Goal: Find specific page/section: Find specific page/section

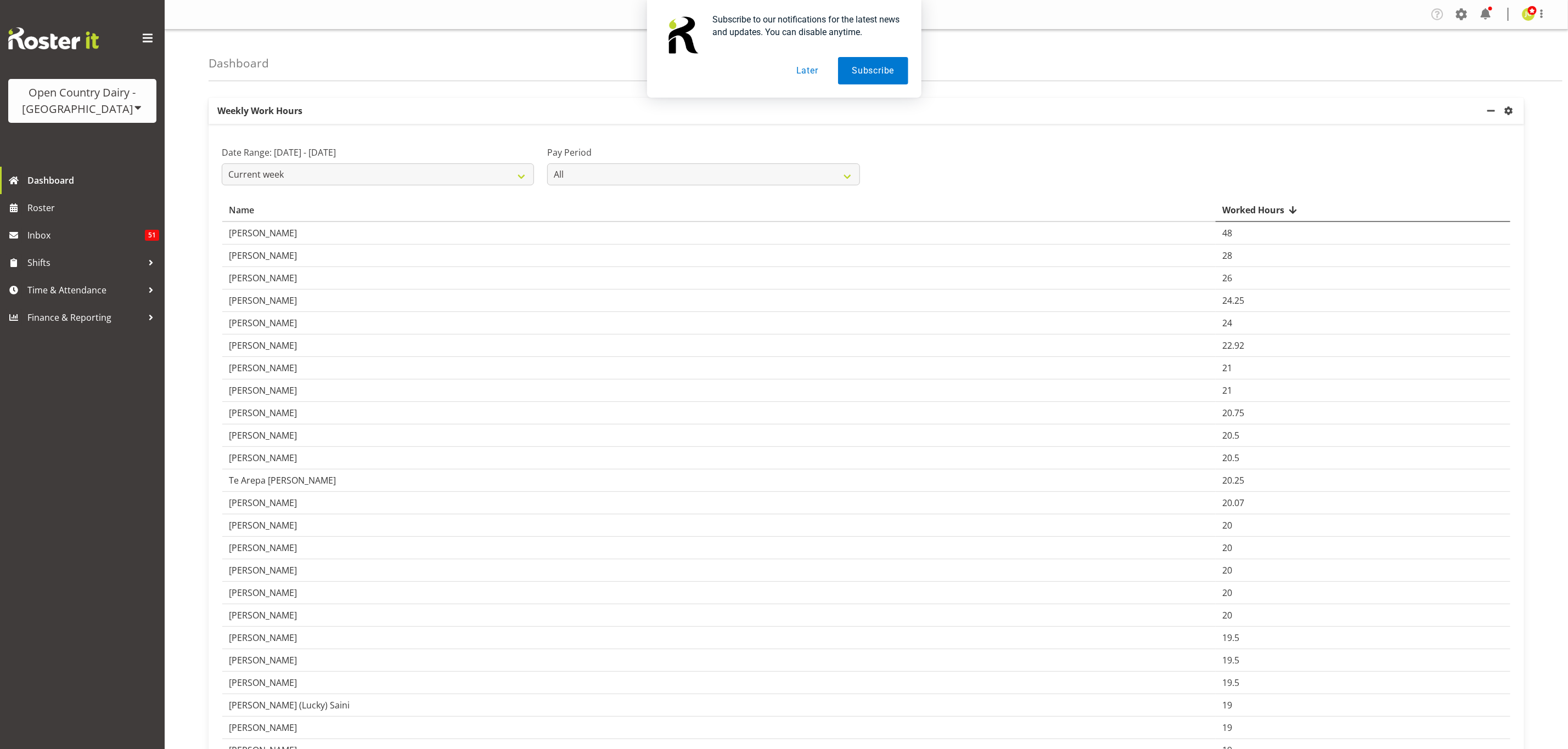
click at [792, 69] on button "Later" at bounding box center [807, 71] width 49 height 28
click at [1455, 19] on span at bounding box center [1461, 15] width 18 height 18
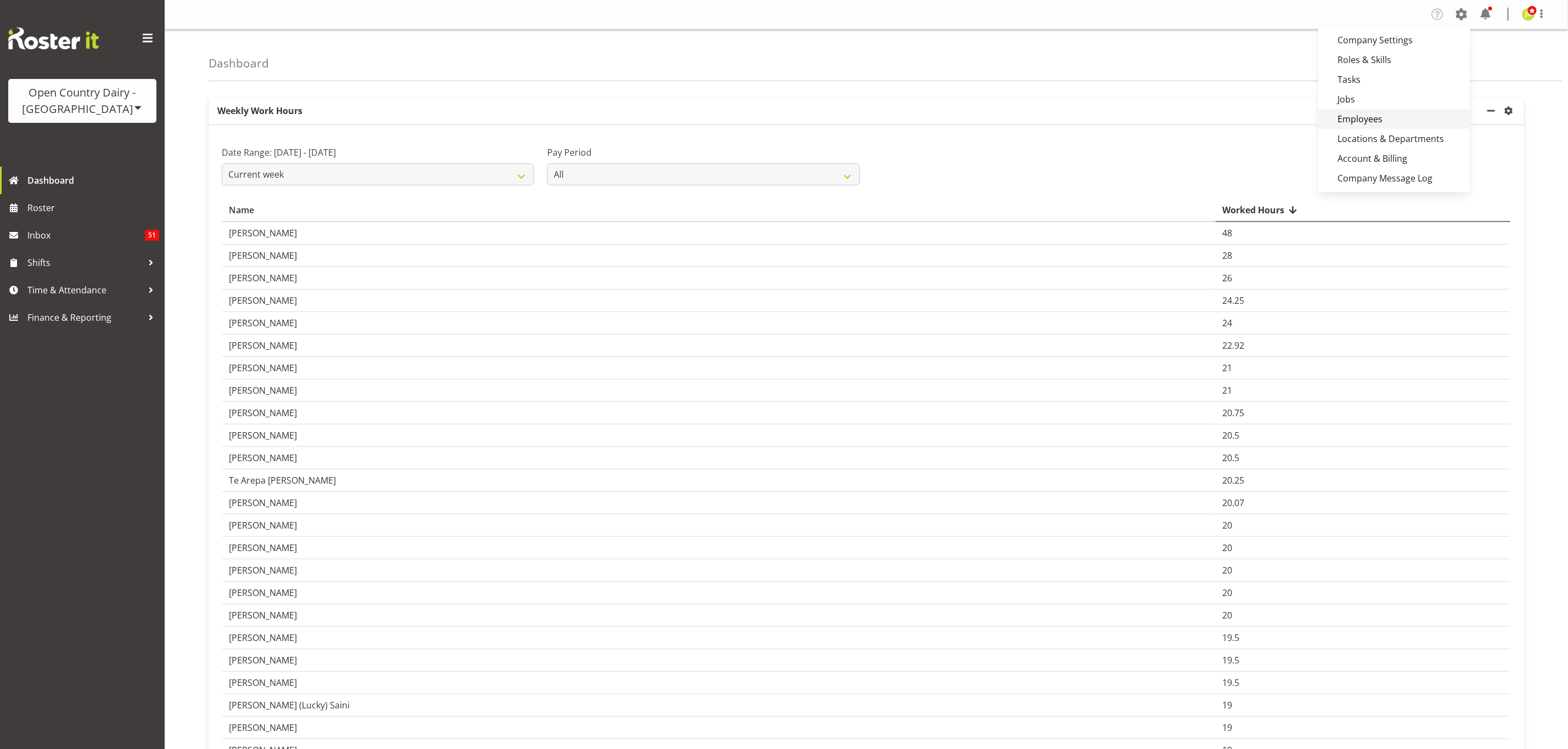
click at [1390, 110] on link "Employees" at bounding box center [1393, 119] width 152 height 20
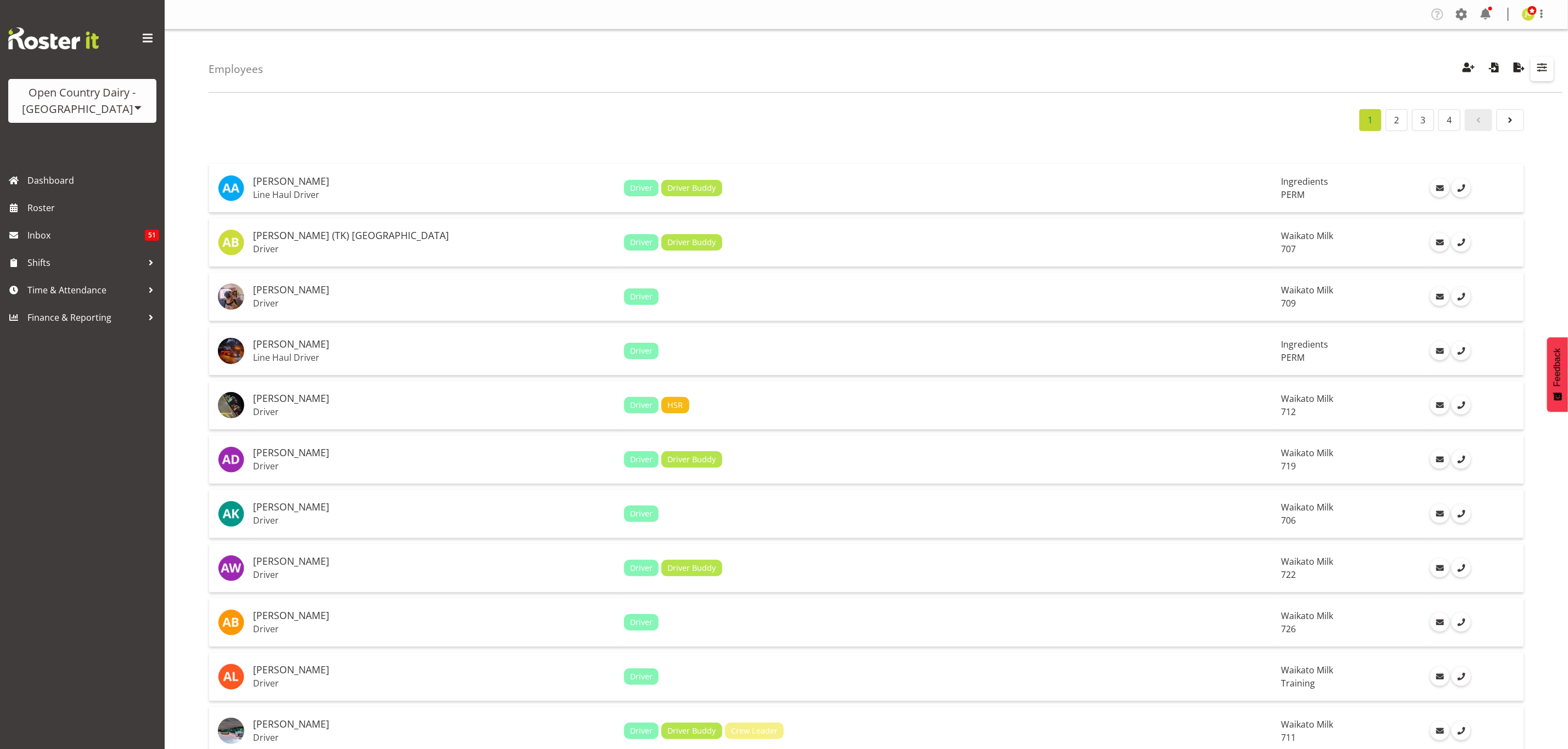
click at [1549, 70] on span "button" at bounding box center [1541, 67] width 14 height 14
click at [1440, 145] on input "text" at bounding box center [1470, 146] width 147 height 22
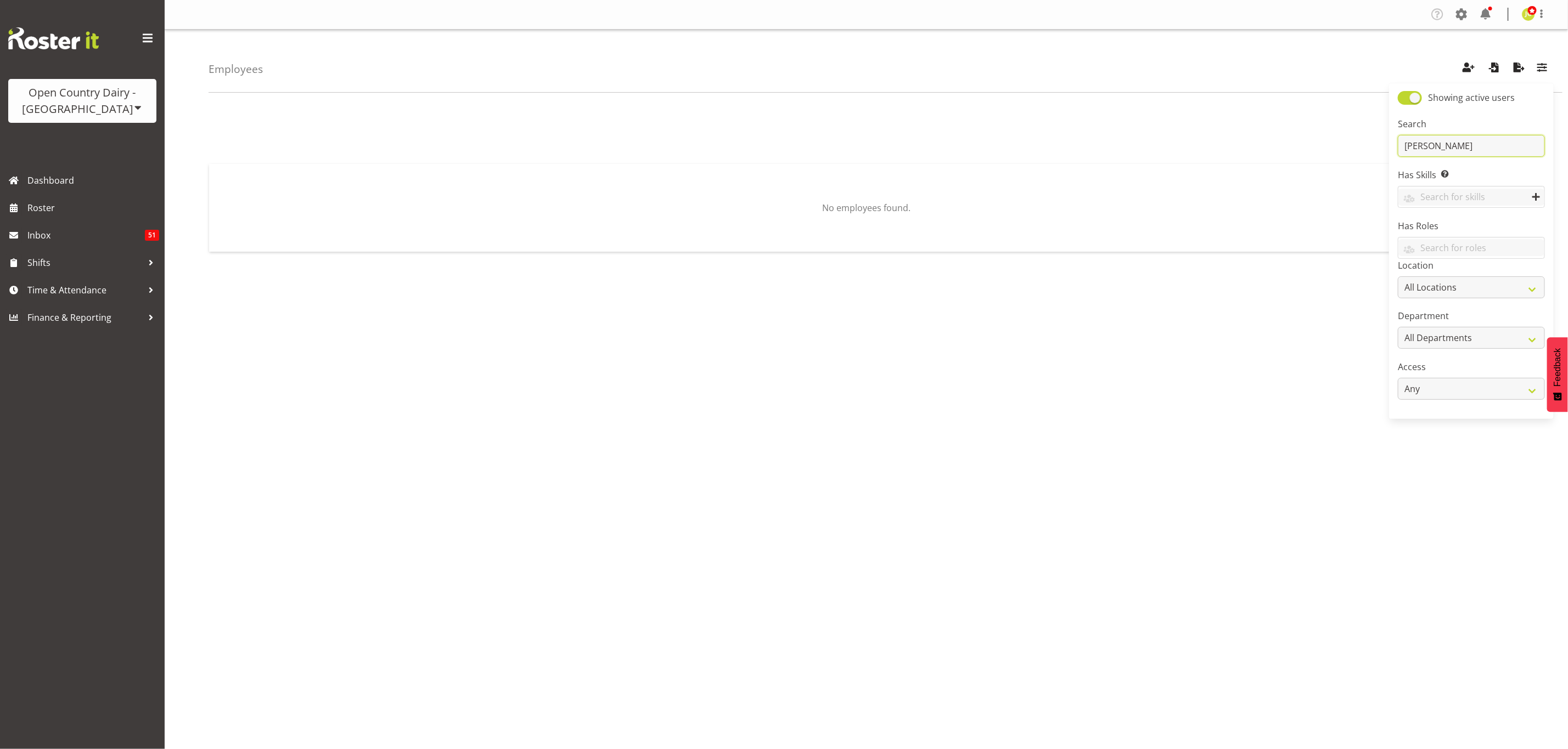
type input "[PERSON_NAME]"
click at [1251, 329] on div "No employees found." at bounding box center [888, 319] width 1359 height 439
